Goal: Task Accomplishment & Management: Use online tool/utility

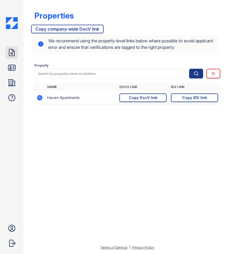
click at [16, 54] on icon at bounding box center [12, 52] width 9 height 9
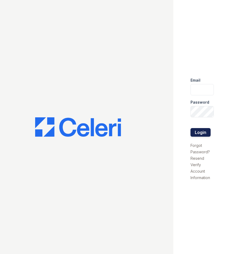
type input "[EMAIL_ADDRESS][DOMAIN_NAME]"
click at [208, 133] on button "Login" at bounding box center [201, 132] width 20 height 9
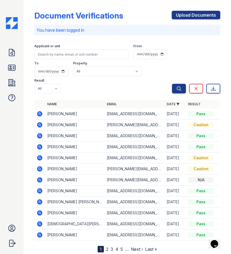
click at [38, 144] on icon at bounding box center [39, 146] width 5 height 5
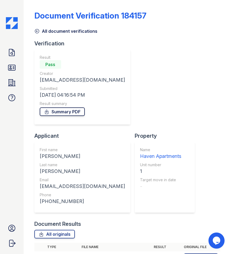
click at [57, 110] on link "Summary PDF" at bounding box center [62, 111] width 45 height 9
